Goal: Task Accomplishment & Management: Manage account settings

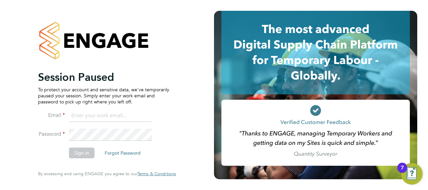
click at [81, 114] on input at bounding box center [110, 116] width 83 height 12
type input "s"
type input "sara.blatcher@apleona.com"
click at [84, 149] on button "Sign In" at bounding box center [82, 152] width 26 height 11
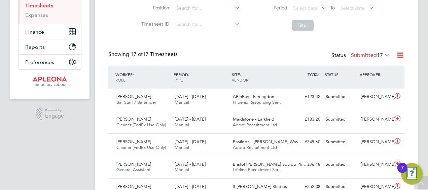
click at [383, 53] on icon at bounding box center [383, 54] width 0 height 9
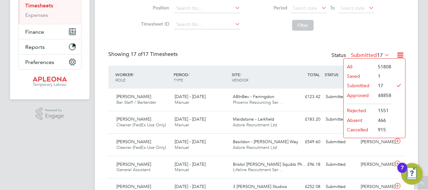
click at [357, 94] on li "Approved" at bounding box center [359, 95] width 31 height 9
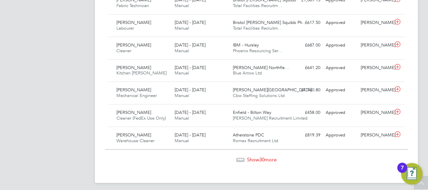
click at [263, 156] on span "30" at bounding box center [261, 159] width 5 height 6
